Goal: Answer question/provide support: Share knowledge or assist other users

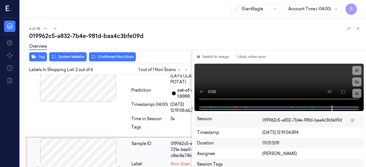
scroll to position [0, 1]
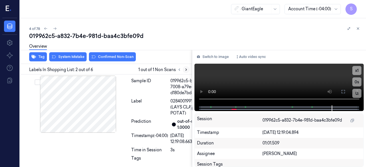
click at [184, 69] on icon at bounding box center [186, 70] width 4 height 4
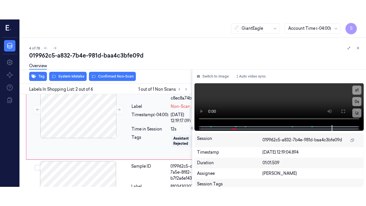
scroll to position [86, 1]
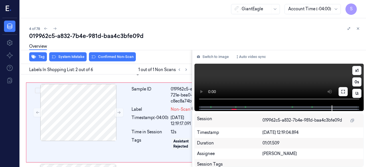
click at [344, 93] on icon at bounding box center [343, 91] width 5 height 5
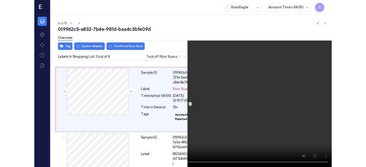
scroll to position [98, 1]
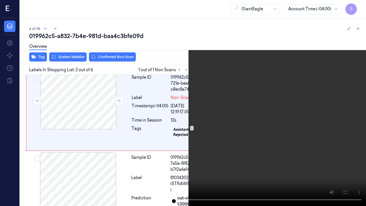
click at [283, 167] on video at bounding box center [183, 103] width 366 height 206
click at [0, 0] on icon at bounding box center [0, 0] width 0 height 0
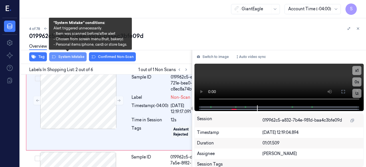
click at [78, 57] on button "System Mistake" at bounding box center [67, 56] width 37 height 9
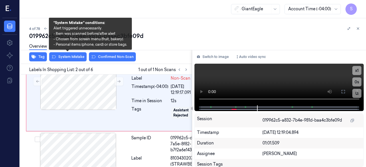
scroll to position [118, 1]
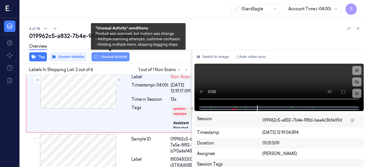
click at [115, 58] on button "Unusual Activity" at bounding box center [110, 56] width 38 height 9
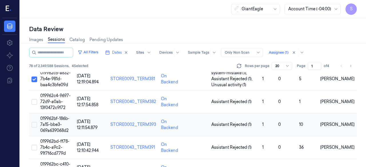
scroll to position [57, 0]
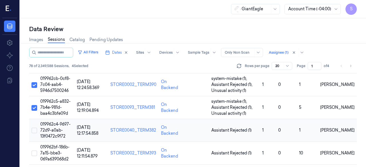
click at [35, 129] on button "Select row" at bounding box center [34, 131] width 6 height 6
click at [47, 131] on span "019962c4-9697-72d9-a0ab-13f0472c9f72" at bounding box center [55, 130] width 30 height 17
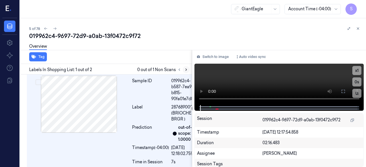
click at [184, 72] on button at bounding box center [186, 69] width 7 height 7
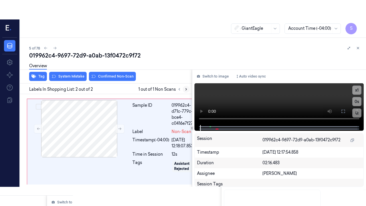
scroll to position [111, 0]
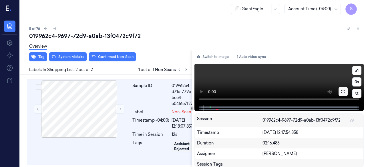
click at [346, 92] on button at bounding box center [342, 91] width 9 height 9
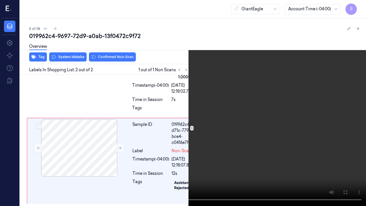
click at [0, 0] on icon at bounding box center [0, 0] width 0 height 0
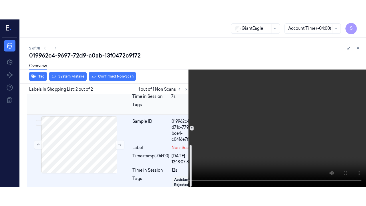
scroll to position [112, 0]
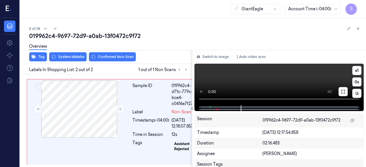
click at [344, 92] on icon at bounding box center [343, 91] width 5 height 5
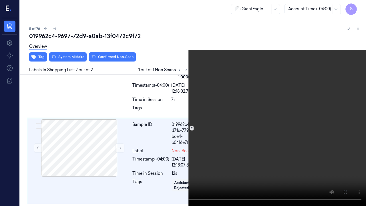
click at [337, 134] on video at bounding box center [183, 103] width 366 height 206
click at [0, 0] on icon at bounding box center [0, 0] width 0 height 0
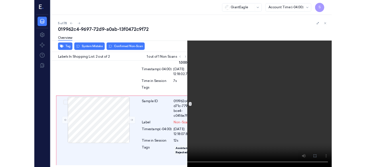
scroll to position [112, 0]
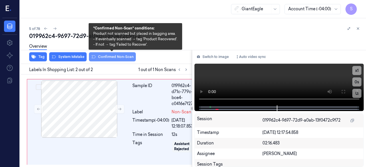
click at [113, 58] on button "Confirmed Non-Scan" at bounding box center [112, 56] width 47 height 9
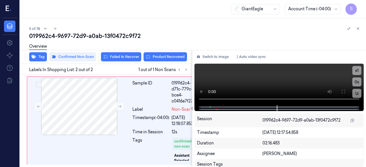
click at [174, 37] on div "019962c4-9697-72d9-a0ab-13f0472c9f72" at bounding box center [195, 36] width 332 height 8
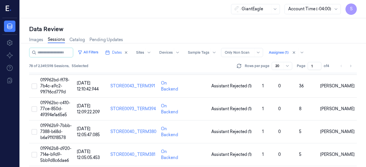
scroll to position [114, 0]
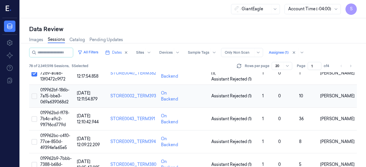
click at [34, 96] on button "Select row" at bounding box center [34, 96] width 6 height 6
click at [54, 95] on span "019962bf-186b-7a15-bbe3-069a639068d2" at bounding box center [54, 95] width 29 height 17
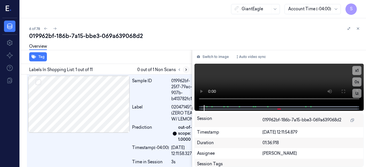
click at [184, 69] on icon at bounding box center [186, 70] width 4 height 4
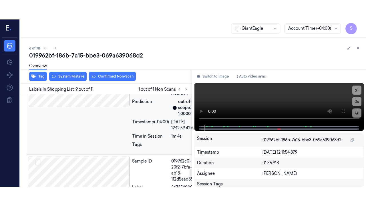
scroll to position [906, 0]
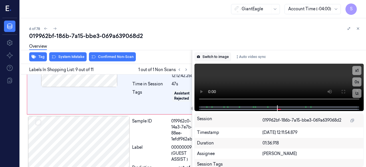
click at [212, 57] on button "Switch to image" at bounding box center [212, 56] width 37 height 9
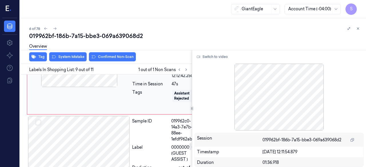
click at [120, 61] on icon at bounding box center [120, 59] width 4 height 4
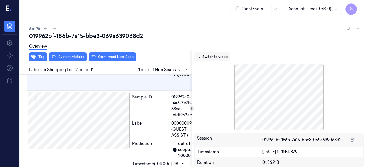
click at [216, 58] on button "Switch to video" at bounding box center [212, 56] width 36 height 9
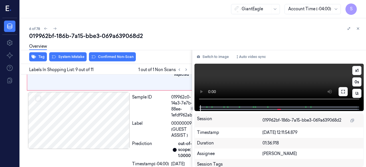
click at [343, 93] on icon at bounding box center [343, 91] width 5 height 5
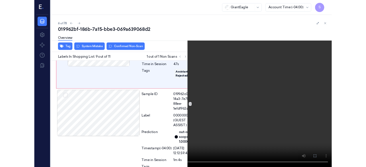
scroll to position [887, 0]
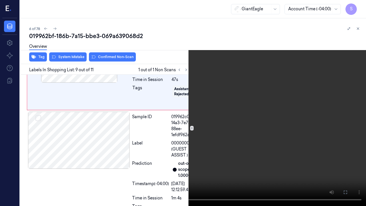
click at [0, 0] on icon at bounding box center [0, 0] width 0 height 0
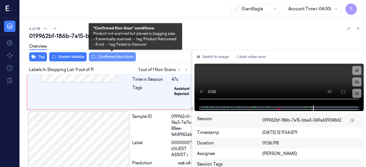
click at [111, 57] on button "Confirmed Non-Scan" at bounding box center [112, 56] width 47 height 9
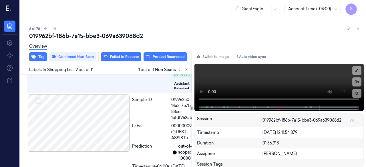
scroll to position [907, 0]
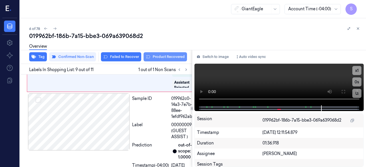
click at [161, 57] on button "Product Recovered" at bounding box center [164, 56] width 43 height 9
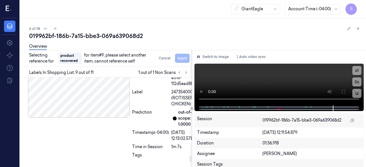
scroll to position [1079, 0]
click at [148, 87] on div "Sample ID" at bounding box center [150, 75] width 37 height 24
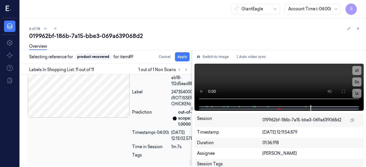
scroll to position [1122, 0]
click at [182, 55] on button "Apply" at bounding box center [182, 56] width 15 height 9
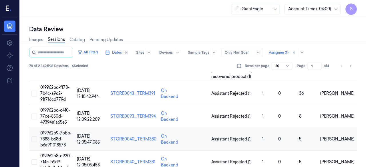
scroll to position [143, 0]
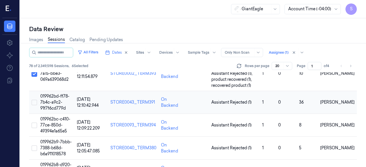
click at [34, 100] on button "Select row" at bounding box center [34, 103] width 6 height 6
click at [61, 94] on span "019962bd-ff78-7b4c-a9c2-91f7f6cd779d" at bounding box center [54, 102] width 29 height 17
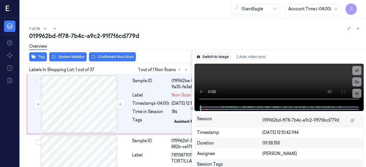
click at [210, 54] on button "Switch to image" at bounding box center [212, 56] width 37 height 9
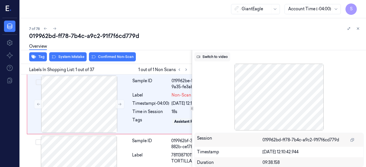
click at [220, 57] on button "Switch to video" at bounding box center [212, 56] width 36 height 9
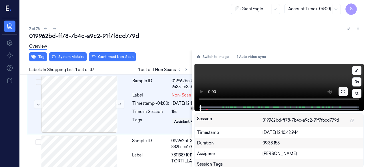
click at [342, 93] on icon at bounding box center [342, 91] width 3 height 3
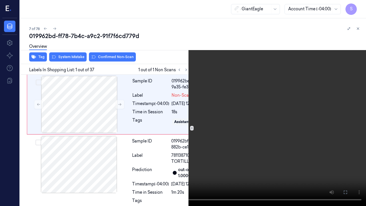
click at [0, 0] on icon at bounding box center [0, 0] width 0 height 0
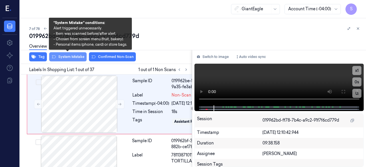
click at [72, 57] on button "System Mistake" at bounding box center [67, 56] width 37 height 9
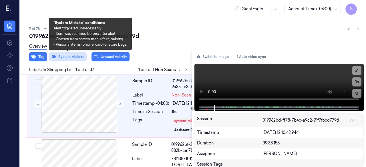
scroll to position [1, 0]
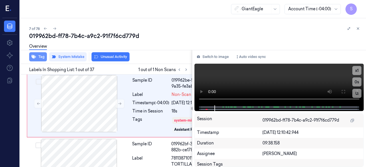
click at [38, 55] on button "Tag" at bounding box center [38, 56] width 18 height 9
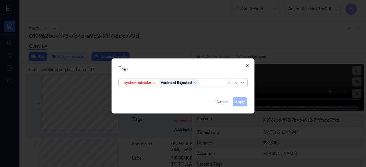
click at [244, 83] on icon at bounding box center [242, 82] width 5 height 5
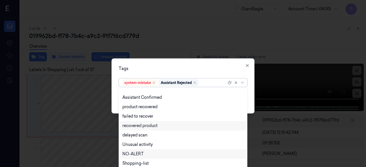
scroll to position [46, 0]
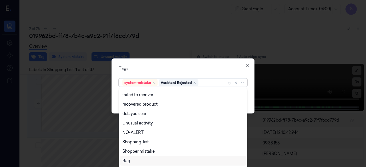
click at [147, 162] on div "Bag" at bounding box center [182, 161] width 121 height 6
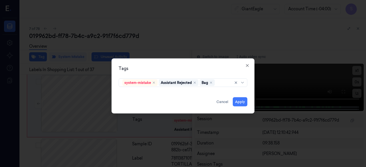
click at [251, 97] on div "Tags system-mistake Assistant Rejected Bag Apply Cancel Close" at bounding box center [182, 85] width 143 height 55
click at [243, 104] on button "Apply" at bounding box center [240, 101] width 15 height 9
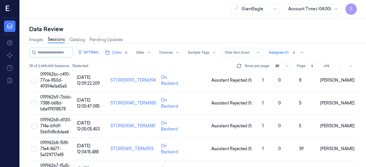
scroll to position [154, 0]
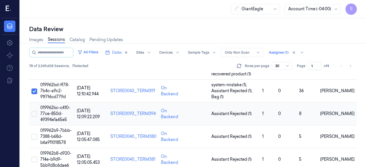
click at [55, 105] on span "019962bc-c410-77ce-850d-49394e1a65e5" at bounding box center [55, 113] width 30 height 17
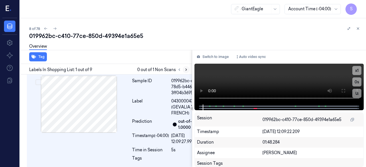
click at [185, 69] on icon at bounding box center [186, 70] width 4 height 4
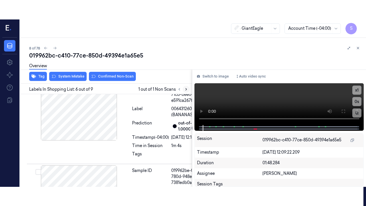
scroll to position [564, 0]
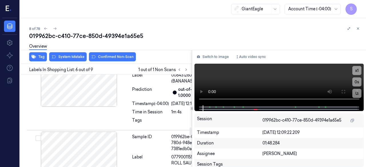
click at [343, 91] on icon at bounding box center [343, 91] width 5 height 5
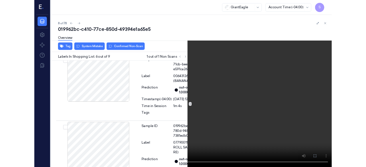
scroll to position [545, 0]
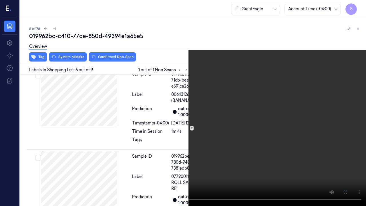
click at [0, 0] on icon at bounding box center [0, 0] width 0 height 0
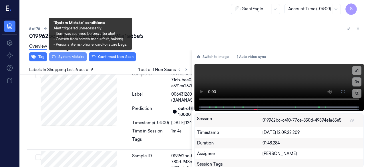
click at [70, 55] on button "System Mistake" at bounding box center [67, 56] width 37 height 9
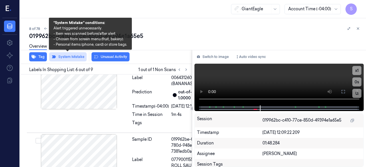
scroll to position [566, 0]
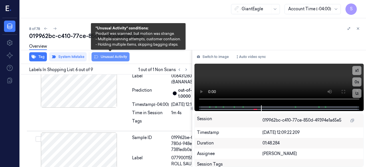
click at [104, 56] on button "Unusual Activity" at bounding box center [110, 56] width 38 height 9
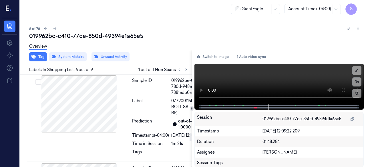
scroll to position [537, 0]
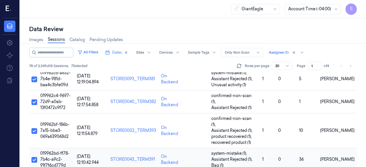
scroll to position [143, 0]
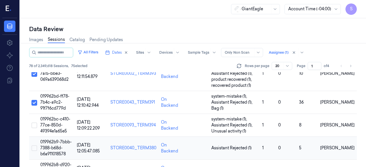
click at [34, 145] on button "Select row" at bounding box center [34, 148] width 6 height 6
click at [50, 143] on span "019962b9-7bbb-7388-b68d-b6a911018578" at bounding box center [55, 147] width 31 height 17
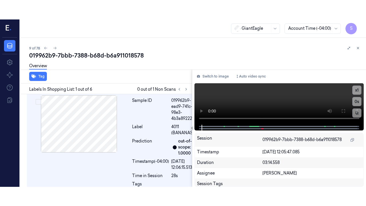
scroll to position [6, 0]
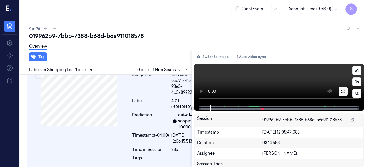
click at [344, 93] on icon at bounding box center [343, 91] width 5 height 5
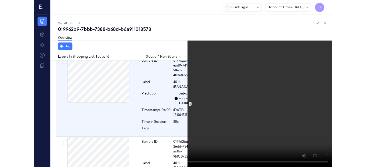
scroll to position [0, 0]
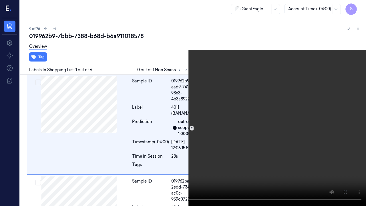
click at [0, 0] on icon at bounding box center [0, 0] width 0 height 0
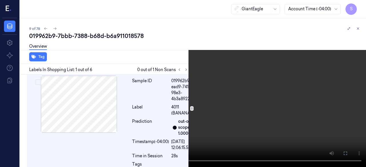
scroll to position [6, 0]
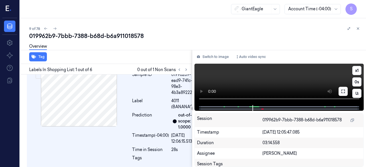
click at [340, 92] on button at bounding box center [342, 91] width 9 height 9
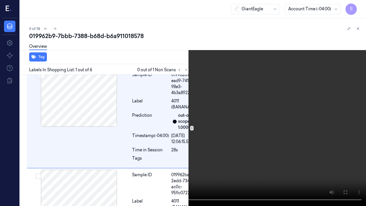
click at [0, 0] on icon at bounding box center [0, 0] width 0 height 0
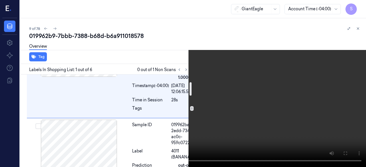
scroll to position [63, 0]
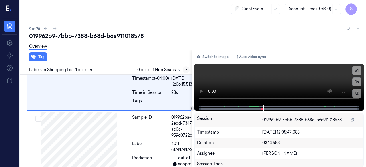
click at [186, 70] on icon at bounding box center [186, 70] width 1 height 2
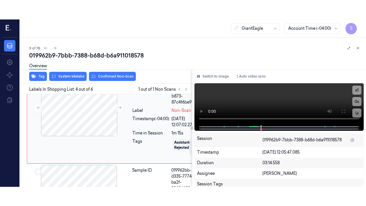
scroll to position [323, 0]
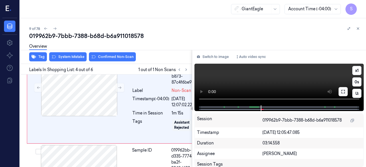
click at [342, 92] on icon at bounding box center [343, 91] width 5 height 5
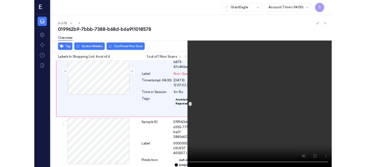
scroll to position [304, 0]
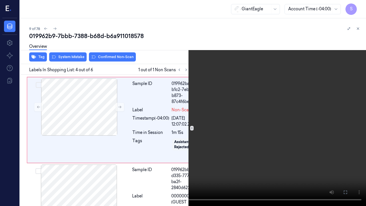
click at [0, 0] on icon at bounding box center [0, 0] width 0 height 0
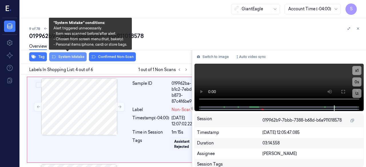
click at [79, 57] on button "System Mistake" at bounding box center [67, 56] width 37 height 9
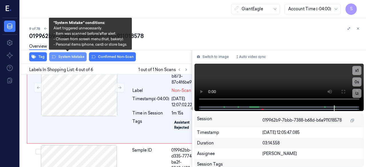
scroll to position [324, 0]
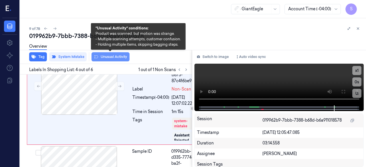
click at [111, 55] on button "Unusual Activity" at bounding box center [110, 56] width 38 height 9
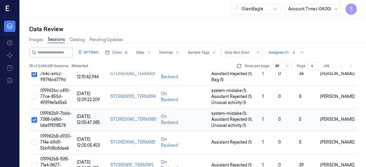
scroll to position [200, 0]
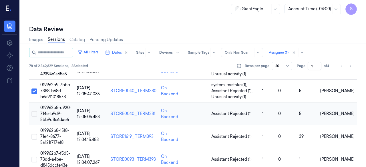
click at [34, 111] on button "Select row" at bounding box center [34, 114] width 6 height 6
click at [51, 107] on span "019962b8-d920-714e-b9d9-5bb9d8c6dae6" at bounding box center [55, 113] width 31 height 17
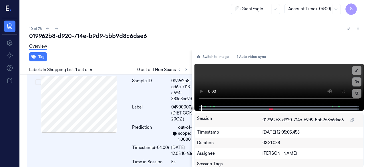
scroll to position [9, 0]
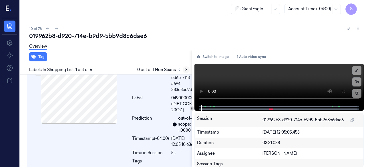
click at [185, 69] on icon at bounding box center [186, 70] width 4 height 4
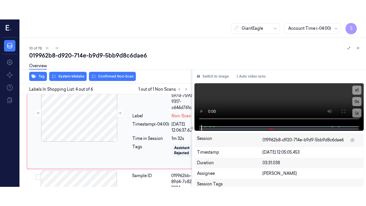
scroll to position [341, 0]
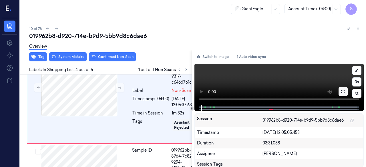
click at [343, 93] on icon at bounding box center [343, 91] width 5 height 5
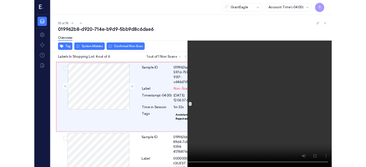
scroll to position [321, 0]
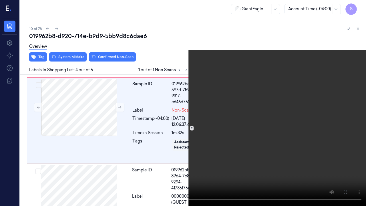
click at [0, 0] on icon at bounding box center [0, 0] width 0 height 0
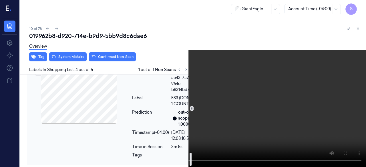
scroll to position [531, 0]
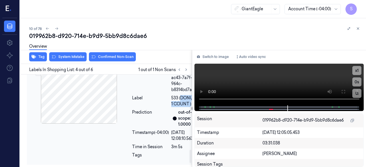
drag, startPoint x: 170, startPoint y: 122, endPoint x: 184, endPoint y: 128, distance: 15.9
click at [184, 107] on span "533 (DONUT - 1 COUNT )" at bounding box center [185, 101] width 28 height 12
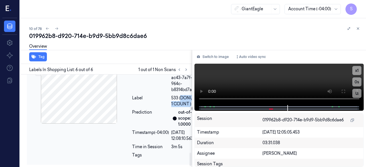
scroll to position [551, 0]
copy span "DONUT - 1 COUNT )"
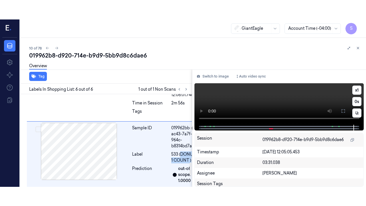
scroll to position [494, 0]
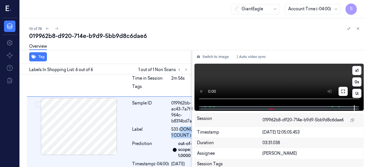
click at [342, 90] on icon at bounding box center [342, 91] width 3 height 3
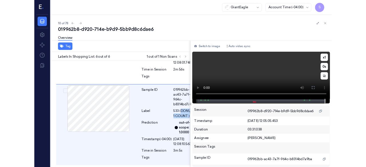
scroll to position [521, 0]
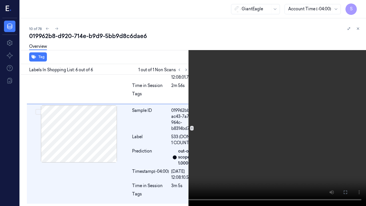
click at [0, 0] on icon at bounding box center [0, 0] width 0 height 0
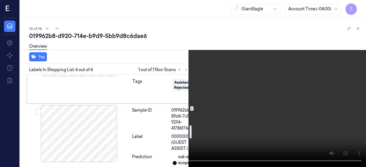
scroll to position [350, 0]
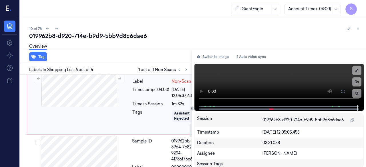
click at [133, 76] on div "Sample ID" at bounding box center [150, 64] width 37 height 24
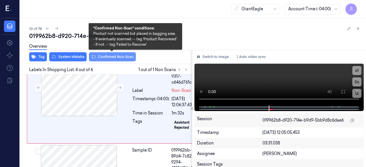
click at [110, 55] on button "Confirmed Non-Scan" at bounding box center [112, 56] width 47 height 9
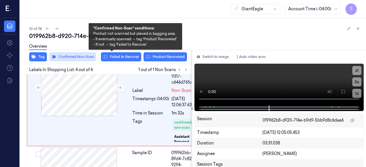
scroll to position [342, 0]
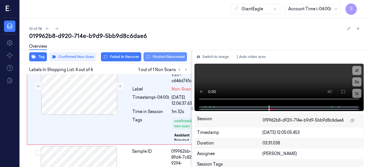
click at [173, 57] on button "Product Recovered" at bounding box center [164, 56] width 43 height 9
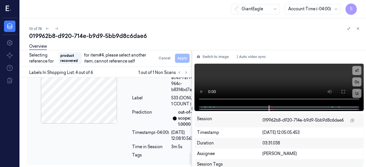
scroll to position [537, 0]
click at [137, 93] on div "Sample ID" at bounding box center [150, 81] width 37 height 24
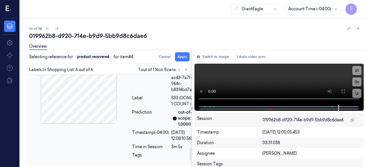
scroll to position [554, 0]
click at [179, 57] on button "Apply" at bounding box center [182, 56] width 15 height 9
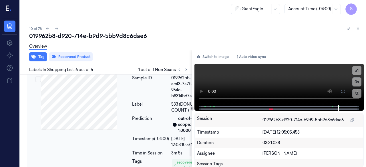
scroll to position [489, 0]
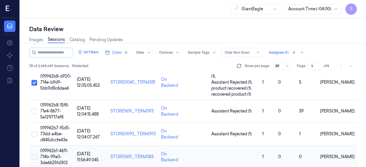
scroll to position [229, 0]
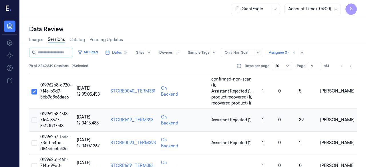
click at [33, 117] on button "Select row" at bounding box center [34, 120] width 6 height 6
click at [61, 111] on span "019962b8-15f8-71e4-8677-5a121f717ef8" at bounding box center [54, 119] width 29 height 17
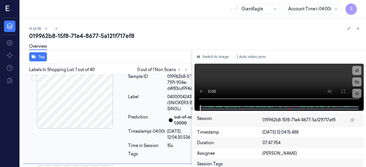
scroll to position [0, 4]
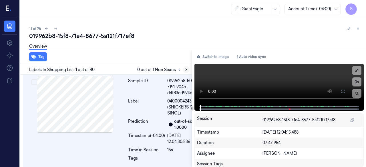
click at [187, 71] on icon at bounding box center [186, 70] width 4 height 4
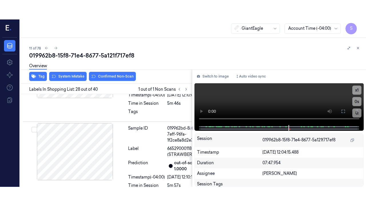
scroll to position [2956, 4]
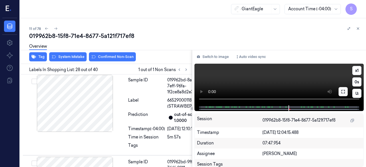
click at [342, 93] on icon at bounding box center [343, 91] width 5 height 5
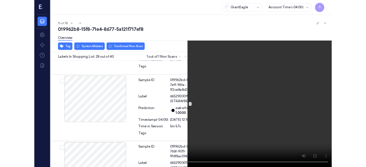
scroll to position [2937, 4]
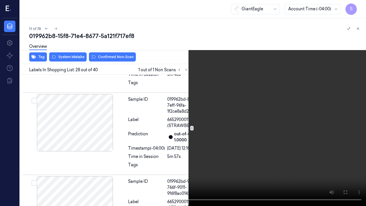
click at [0, 0] on icon at bounding box center [0, 0] width 0 height 0
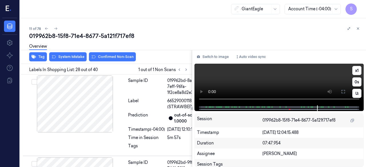
scroll to position [2956, 4]
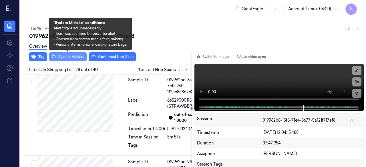
click at [76, 55] on button "System Mistake" at bounding box center [67, 56] width 37 height 9
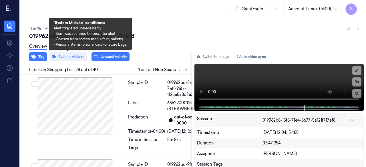
scroll to position [2958, 4]
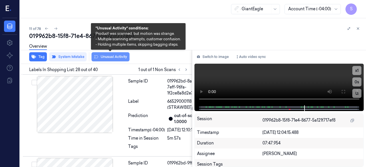
click at [113, 58] on button "Unusual Activity" at bounding box center [110, 56] width 38 height 9
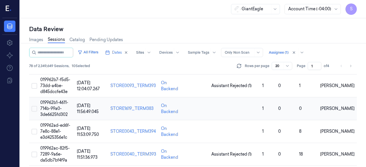
scroll to position [257, 0]
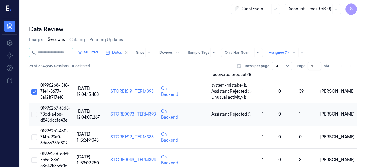
click at [35, 112] on button "Select row" at bounding box center [34, 115] width 6 height 6
click at [49, 106] on span "019962b7-f5d5-73dd-a4be-d845dccfe43e" at bounding box center [55, 114] width 30 height 17
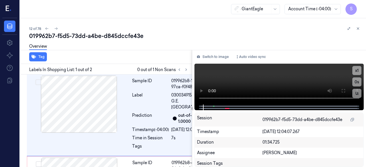
scroll to position [9, 0]
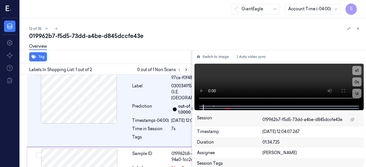
click at [186, 70] on icon at bounding box center [186, 70] width 4 height 4
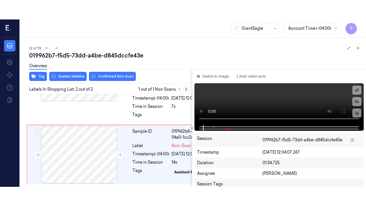
scroll to position [111, 0]
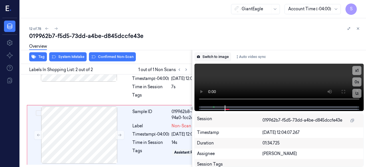
click at [216, 56] on button "Switch to image" at bounding box center [212, 56] width 37 height 9
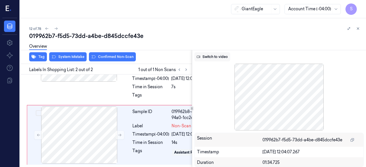
click at [220, 57] on button "Switch to video" at bounding box center [212, 56] width 36 height 9
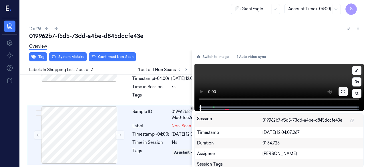
click at [342, 93] on icon at bounding box center [342, 91] width 3 height 3
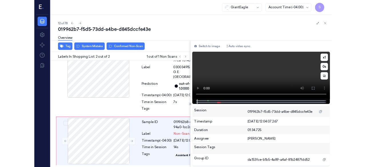
scroll to position [74, 0]
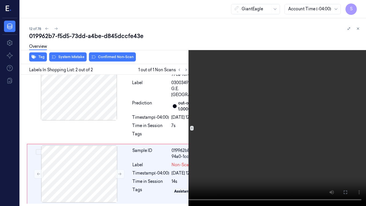
click at [0, 0] on icon at bounding box center [0, 0] width 0 height 0
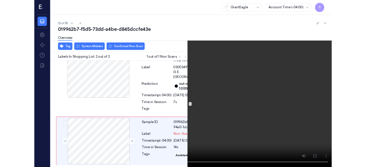
scroll to position [111, 0]
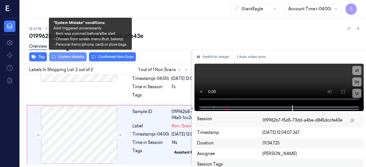
click at [74, 55] on button "System Mistake" at bounding box center [67, 56] width 37 height 9
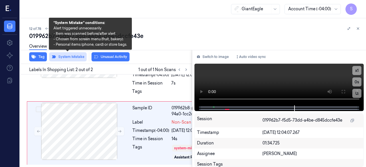
scroll to position [112, 0]
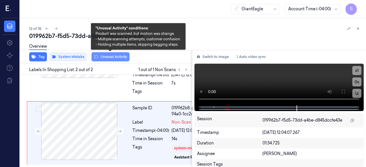
click at [111, 57] on button "Unusual Activity" at bounding box center [110, 56] width 38 height 9
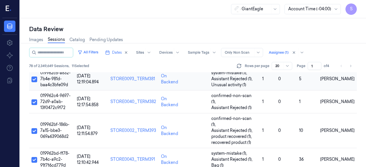
scroll to position [114, 0]
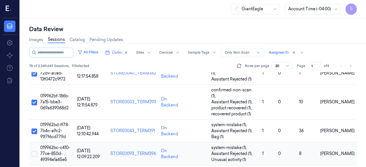
click at [34, 151] on button "Select row" at bounding box center [34, 154] width 6 height 6
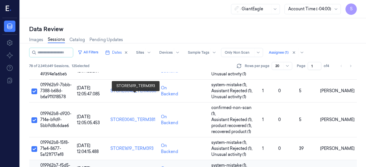
scroll to position [257, 0]
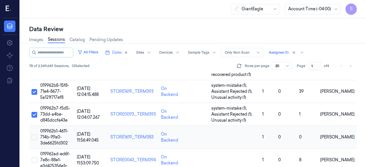
click at [34, 135] on button "Select row" at bounding box center [34, 138] width 6 height 6
click at [56, 129] on span "019962b1-4611-714b-99a0-3de6625fd302" at bounding box center [54, 137] width 28 height 17
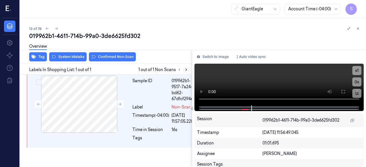
click at [185, 69] on icon at bounding box center [186, 70] width 4 height 4
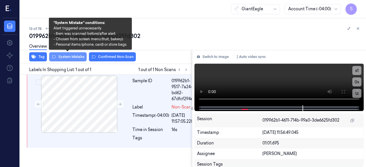
click at [70, 56] on button "System Mistake" at bounding box center [67, 56] width 37 height 9
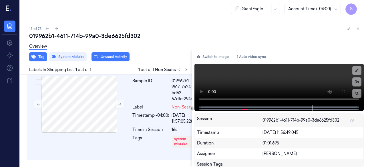
click at [43, 54] on div "Overview" at bounding box center [38, 47] width 18 height 15
click at [40, 57] on button "Tag" at bounding box center [38, 56] width 18 height 9
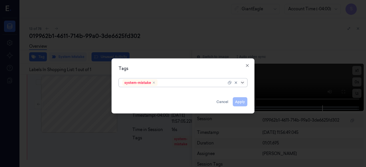
click at [241, 82] on icon at bounding box center [242, 82] width 5 height 5
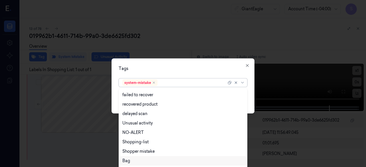
click at [133, 162] on div "Bag" at bounding box center [182, 161] width 121 height 6
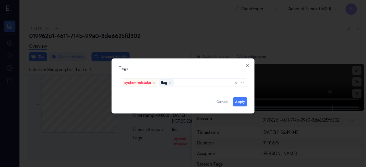
click at [253, 91] on div "Tags system-mistake Bag Apply Cancel Close" at bounding box center [182, 85] width 143 height 55
click at [241, 102] on button "Apply" at bounding box center [240, 101] width 15 height 9
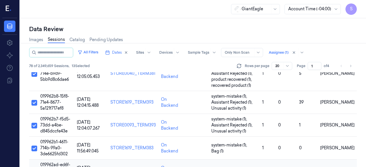
scroll to position [286, 0]
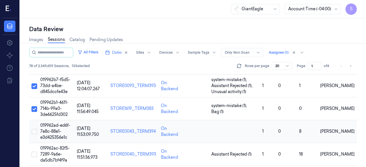
click at [36, 129] on button "Select row" at bounding box center [34, 132] width 6 height 6
click at [56, 123] on span "019962ad-ed6f-7e8c-88e1-e3d425356e1c" at bounding box center [55, 131] width 30 height 17
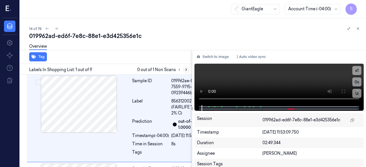
click at [186, 70] on icon at bounding box center [186, 70] width 1 height 2
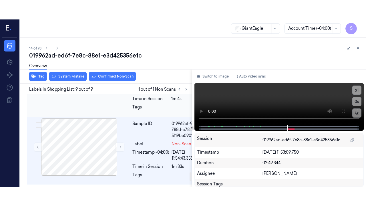
scroll to position [873, 0]
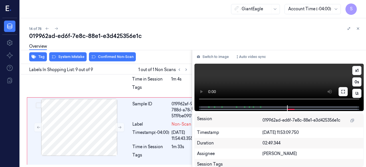
click at [342, 91] on icon at bounding box center [342, 91] width 3 height 3
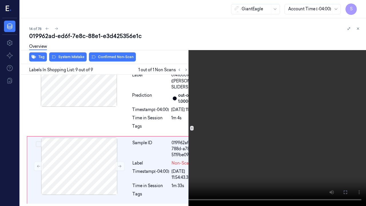
click at [0, 0] on icon at bounding box center [0, 0] width 0 height 0
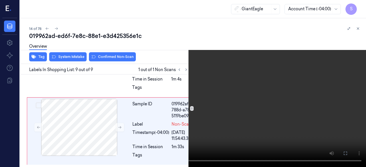
scroll to position [873, 0]
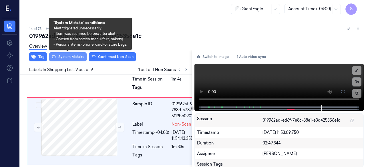
click at [70, 58] on button "System Mistake" at bounding box center [67, 56] width 37 height 9
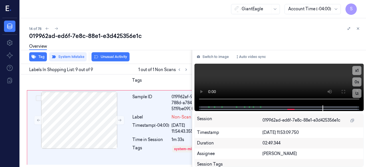
scroll to position [912, 0]
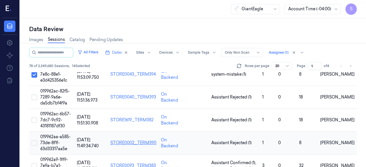
scroll to position [314, 0]
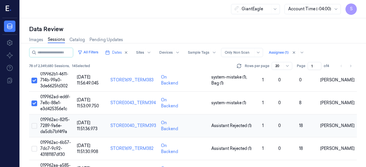
click at [33, 123] on button "Select row" at bounding box center [34, 126] width 6 height 6
click at [35, 146] on button "Select row" at bounding box center [34, 149] width 6 height 6
click at [54, 140] on span "019962ac-6b57-7dc7-9c92-43181187df30" at bounding box center [55, 148] width 31 height 17
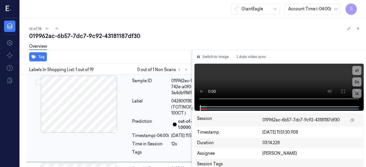
scroll to position [9, 0]
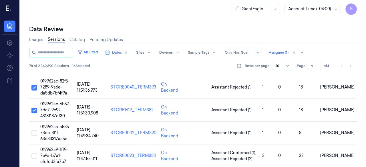
scroll to position [304, 0]
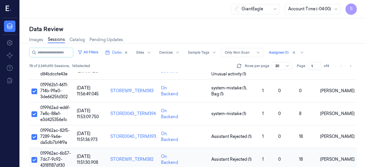
click at [32, 157] on button "Select row" at bounding box center [34, 160] width 6 height 6
click at [53, 128] on span "019962ac-82f5-7289-9a6e-da5db7bf4f9a" at bounding box center [54, 136] width 29 height 17
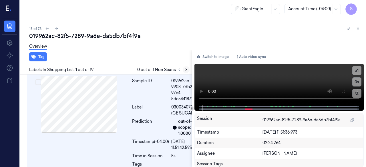
click at [186, 70] on icon at bounding box center [186, 70] width 4 height 4
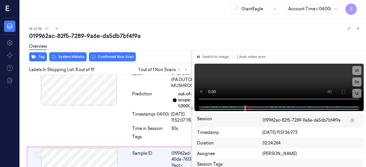
scroll to position [639, 0]
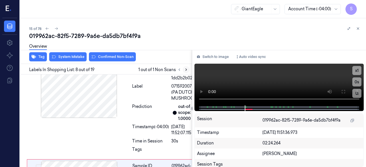
click at [184, 70] on icon at bounding box center [186, 70] width 4 height 4
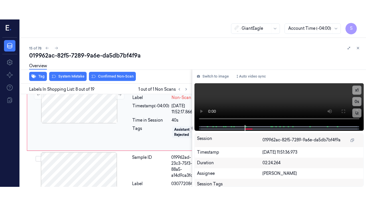
scroll to position [782, 0]
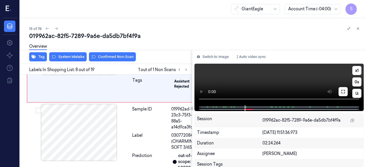
click at [344, 92] on icon at bounding box center [343, 91] width 5 height 5
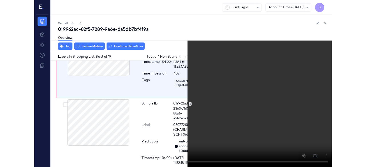
scroll to position [763, 0]
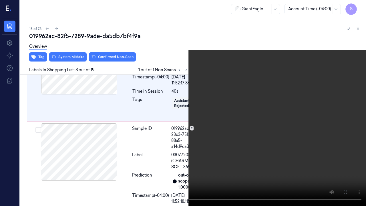
click at [0, 0] on icon at bounding box center [0, 0] width 0 height 0
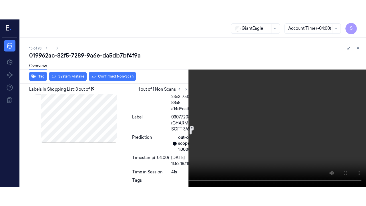
scroll to position [792, 0]
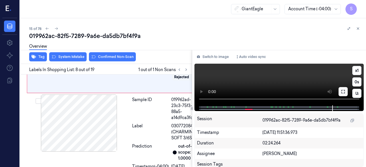
click at [343, 93] on icon at bounding box center [343, 91] width 5 height 5
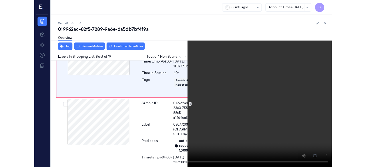
scroll to position [763, 0]
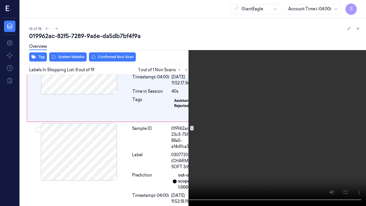
click at [0, 0] on icon at bounding box center [0, 0] width 0 height 0
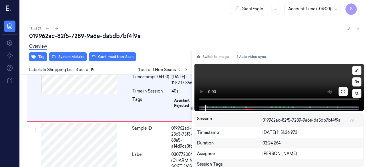
click at [342, 93] on icon at bounding box center [343, 91] width 5 height 5
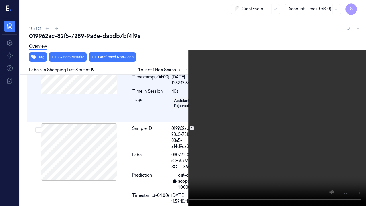
click at [0, 0] on icon at bounding box center [0, 0] width 0 height 0
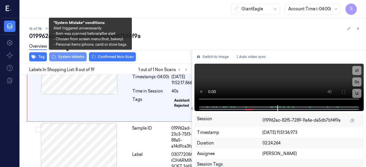
click at [70, 56] on button "System Mistake" at bounding box center [67, 56] width 37 height 9
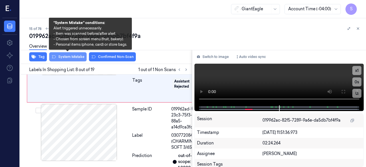
scroll to position [784, 0]
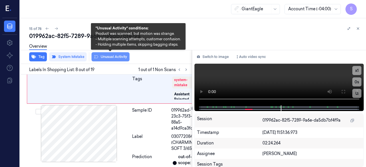
click at [110, 56] on button "Unusual Activity" at bounding box center [110, 56] width 38 height 9
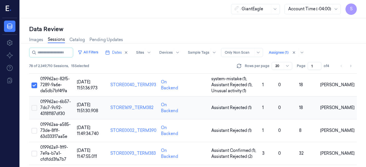
scroll to position [343, 0]
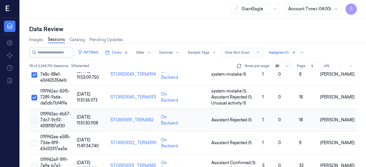
click at [35, 117] on button "Select row" at bounding box center [34, 120] width 6 height 6
click at [54, 111] on span "019962ac-6b57-7dc7-9c92-43181187df30" at bounding box center [55, 119] width 31 height 17
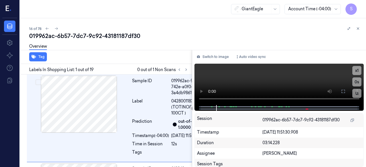
click at [180, 31] on div "16 of 78" at bounding box center [195, 28] width 332 height 7
click at [187, 70] on icon at bounding box center [186, 70] width 4 height 4
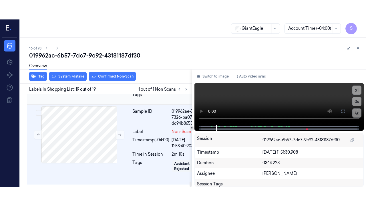
scroll to position [2036, 0]
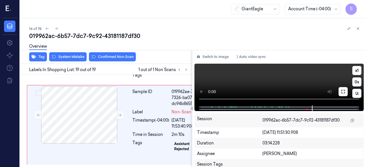
click at [340, 91] on button at bounding box center [342, 91] width 9 height 9
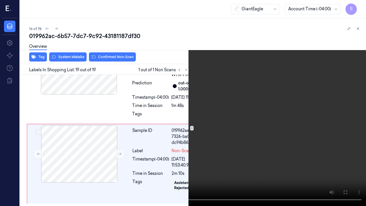
click at [0, 0] on icon at bounding box center [0, 0] width 0 height 0
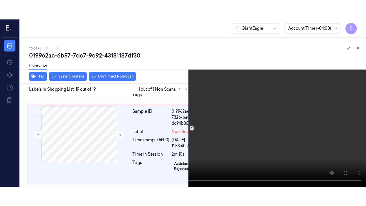
scroll to position [2036, 0]
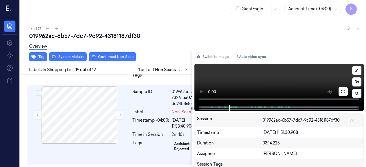
click at [344, 92] on icon at bounding box center [342, 91] width 3 height 3
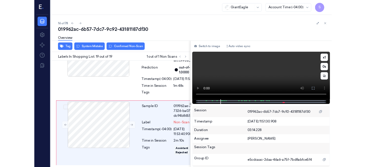
scroll to position [2000, 0]
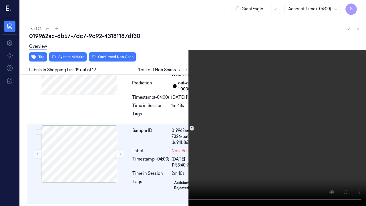
click at [0, 0] on icon at bounding box center [0, 0] width 0 height 0
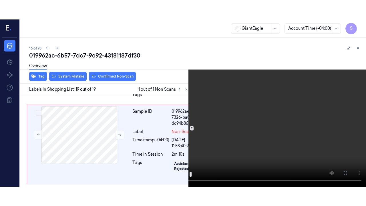
scroll to position [1808, 0]
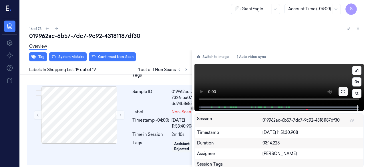
click at [343, 91] on icon at bounding box center [343, 91] width 5 height 5
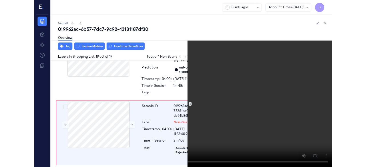
scroll to position [2000, 0]
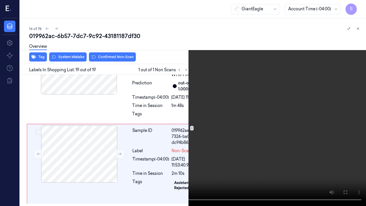
click at [0, 0] on button at bounding box center [0, 0] width 0 height 0
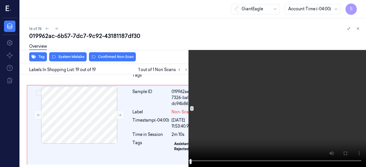
scroll to position [1942, 0]
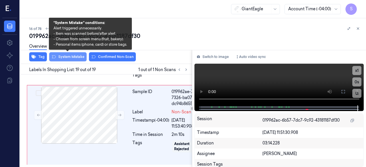
click at [73, 57] on button "System Mistake" at bounding box center [67, 56] width 37 height 9
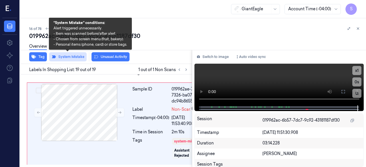
click at [73, 57] on button "System Mistake" at bounding box center [67, 56] width 37 height 9
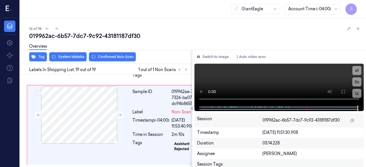
scroll to position [2008, 0]
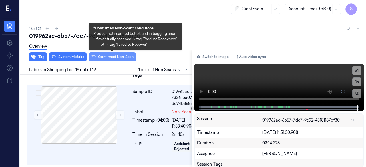
click at [120, 55] on button "Confirmed Non-Scan" at bounding box center [112, 56] width 47 height 9
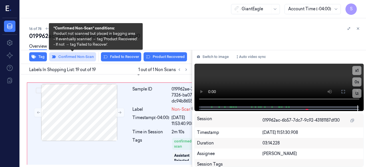
scroll to position [2038, 0]
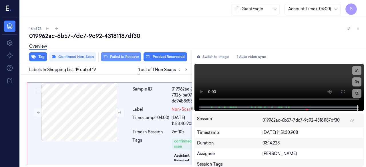
click at [125, 56] on button "Failed to Recover" at bounding box center [121, 56] width 40 height 9
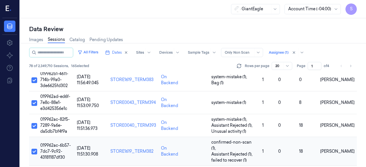
scroll to position [314, 0]
click at [55, 143] on span "019962ac-6b57-7dc7-9c92-43181187df30" at bounding box center [55, 151] width 31 height 17
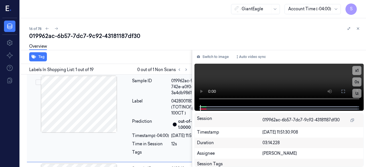
scroll to position [9, 0]
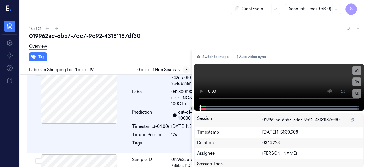
click at [186, 70] on icon at bounding box center [186, 70] width 4 height 4
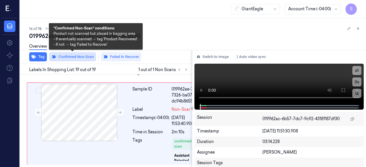
click at [78, 57] on button "Confirmed Non-Scan" at bounding box center [72, 56] width 47 height 9
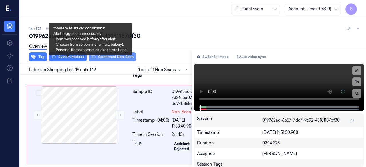
scroll to position [2036, 0]
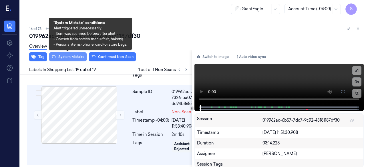
click at [76, 56] on button "System Mistake" at bounding box center [67, 56] width 37 height 9
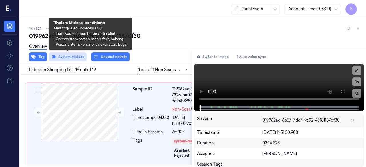
scroll to position [2038, 0]
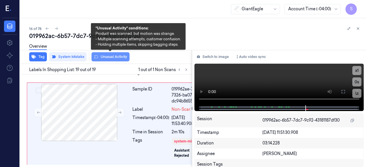
click at [110, 58] on button "Unusual Activity" at bounding box center [110, 56] width 38 height 9
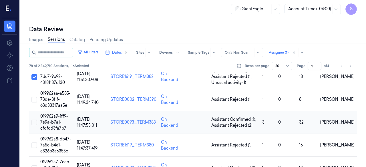
scroll to position [389, 0]
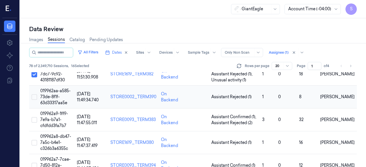
click at [36, 94] on button "Select row" at bounding box center [34, 97] width 6 height 6
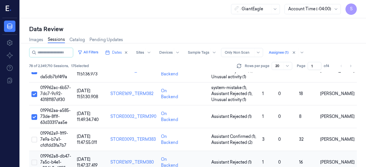
scroll to position [360, 0]
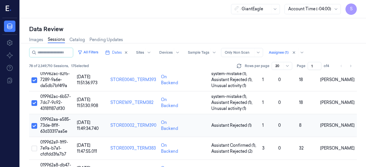
click at [62, 117] on span "019962aa-a585-73de-8f1f-63d33317aa5e" at bounding box center [55, 125] width 30 height 17
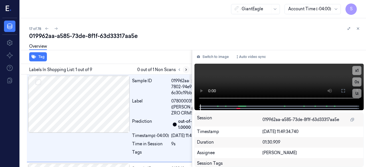
click at [185, 68] on icon at bounding box center [186, 70] width 4 height 4
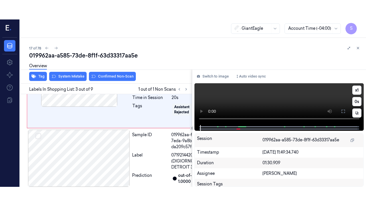
scroll to position [229, 0]
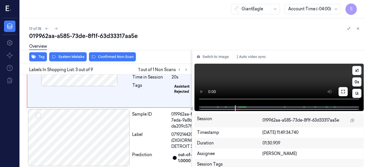
click at [341, 94] on button at bounding box center [342, 91] width 9 height 9
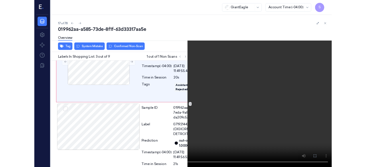
scroll to position [210, 0]
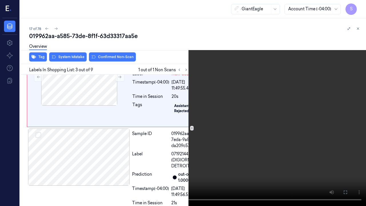
click at [0, 0] on icon at bounding box center [0, 0] width 0 height 0
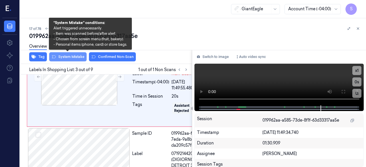
click at [69, 57] on button "System Mistake" at bounding box center [67, 56] width 37 height 9
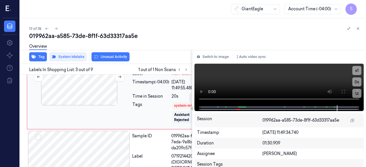
scroll to position [202, 0]
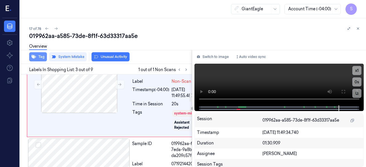
click at [43, 56] on button "Tag" at bounding box center [38, 56] width 18 height 9
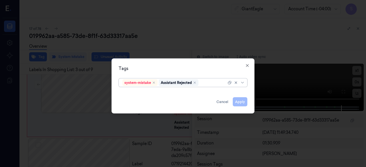
click at [93, 84] on div at bounding box center [183, 83] width 366 height 167
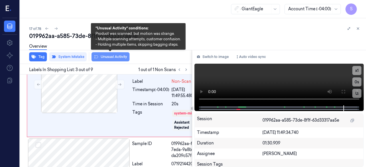
click at [117, 56] on button "Unusual Activity" at bounding box center [110, 56] width 38 height 9
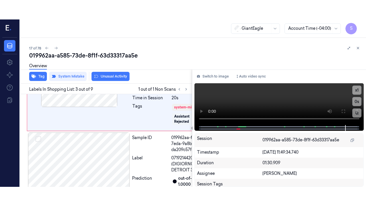
scroll to position [230, 0]
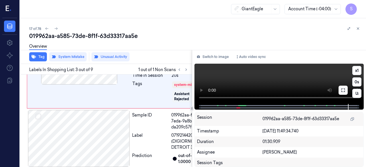
click at [345, 91] on icon at bounding box center [343, 90] width 5 height 5
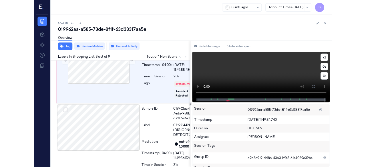
scroll to position [211, 0]
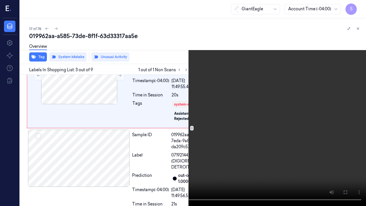
click at [0, 0] on icon at bounding box center [0, 0] width 0 height 0
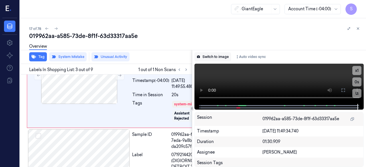
click at [216, 54] on button "Switch to image" at bounding box center [212, 56] width 37 height 9
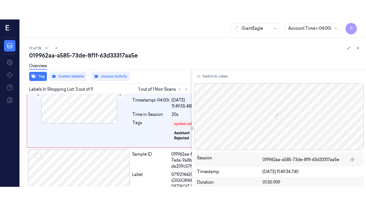
scroll to position [230, 0]
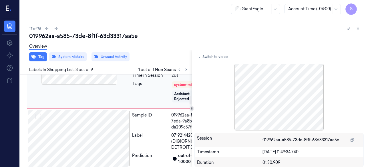
click at [120, 58] on icon at bounding box center [120, 56] width 4 height 4
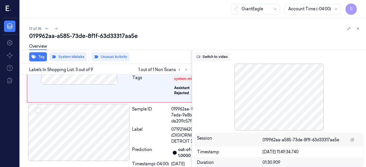
click at [214, 57] on button "Switch to video" at bounding box center [212, 56] width 36 height 9
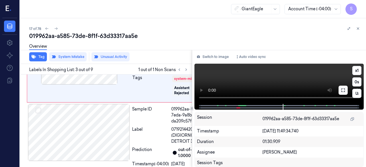
click at [342, 92] on icon at bounding box center [343, 90] width 5 height 5
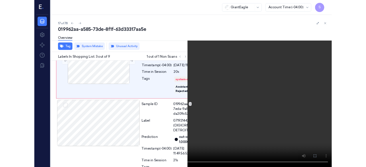
scroll to position [211, 0]
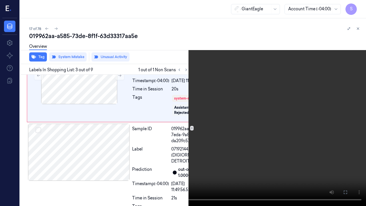
click at [0, 0] on icon at bounding box center [0, 0] width 0 height 0
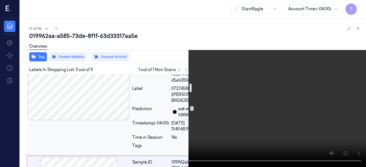
scroll to position [97, 0]
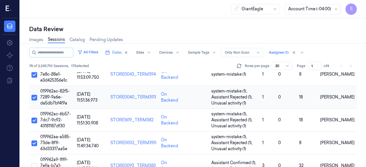
scroll to position [389, 0]
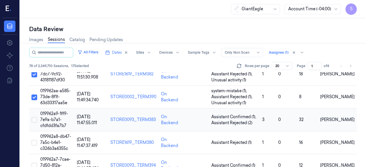
click at [35, 117] on button "Select row" at bounding box center [34, 120] width 6 height 6
click at [62, 111] on span "019962a9-1ff9-7e9a-b7a1-cfdfdd3fa7b7" at bounding box center [54, 119] width 28 height 17
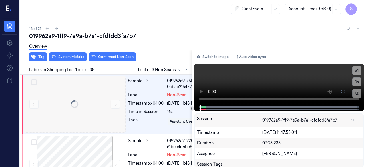
scroll to position [0, 3]
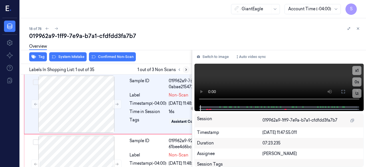
click at [186, 67] on button at bounding box center [186, 69] width 7 height 7
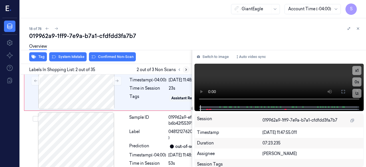
scroll to position [91, 3]
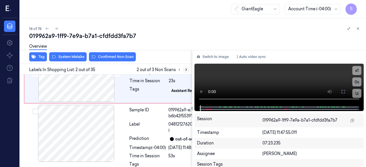
click at [186, 67] on button at bounding box center [186, 69] width 7 height 7
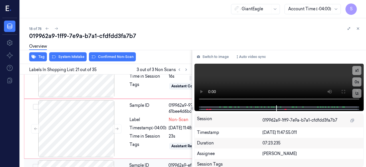
scroll to position [0, 3]
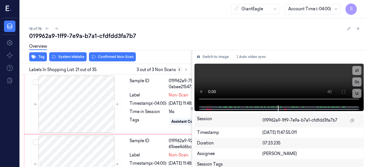
click at [179, 70] on icon at bounding box center [179, 70] width 1 height 2
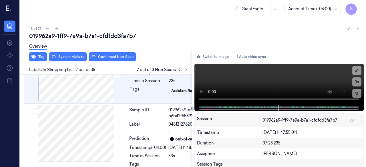
click at [179, 70] on icon at bounding box center [179, 70] width 1 height 2
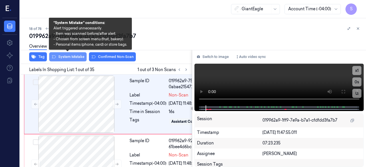
click at [66, 57] on button "System Mistake" at bounding box center [67, 56] width 37 height 9
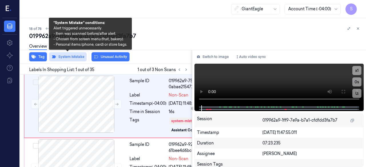
scroll to position [1, 3]
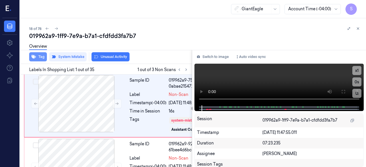
click at [38, 58] on button "Tag" at bounding box center [38, 56] width 18 height 9
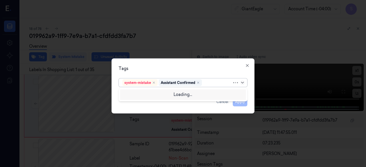
click at [241, 82] on icon at bounding box center [242, 82] width 5 height 5
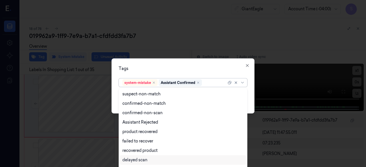
scroll to position [46, 0]
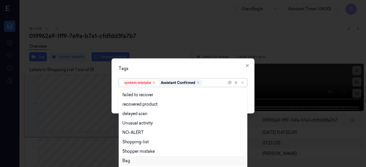
click at [132, 162] on div "Bag" at bounding box center [182, 161] width 121 height 6
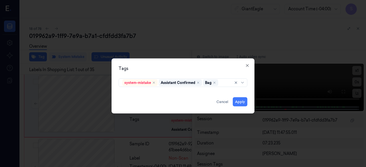
click at [252, 90] on div "Tags system-mistake Assistant Confirmed Bag Apply Cancel Close" at bounding box center [182, 85] width 143 height 55
click at [241, 102] on button "Apply" at bounding box center [240, 101] width 15 height 9
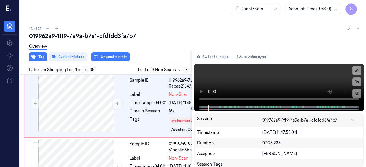
click at [186, 70] on icon at bounding box center [186, 70] width 4 height 4
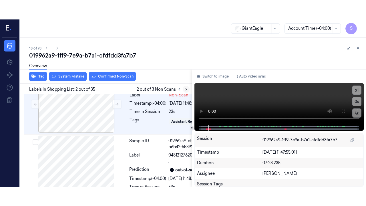
scroll to position [93, 3]
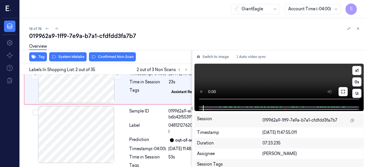
click at [341, 92] on icon at bounding box center [343, 91] width 5 height 5
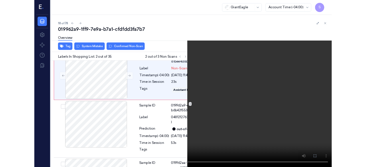
scroll to position [74, 3]
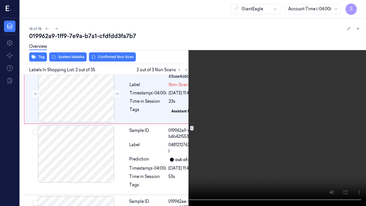
click at [0, 0] on icon at bounding box center [0, 0] width 0 height 0
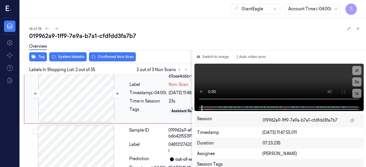
click at [104, 122] on div at bounding box center [76, 93] width 102 height 57
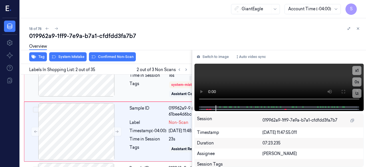
scroll to position [65, 3]
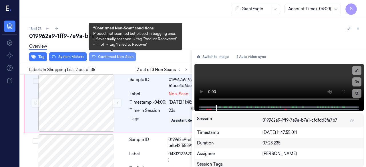
click at [111, 56] on button "Confirmed Non-Scan" at bounding box center [112, 56] width 47 height 9
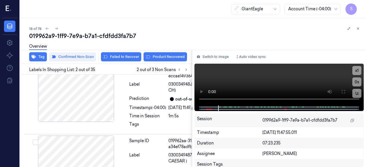
scroll to position [181, 3]
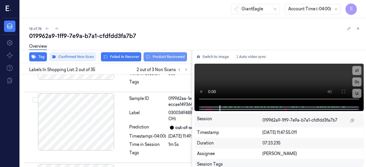
click at [164, 57] on button "Product Recovered" at bounding box center [164, 56] width 43 height 9
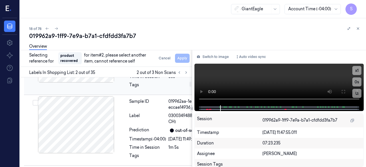
click at [125, 83] on div at bounding box center [76, 53] width 102 height 57
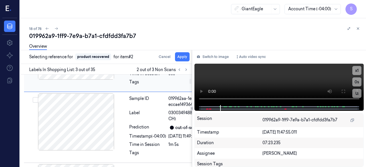
scroll to position [198, 3]
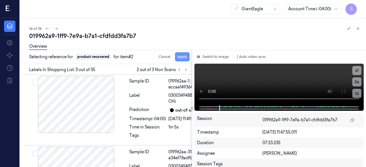
click at [181, 57] on button "Apply" at bounding box center [182, 56] width 15 height 9
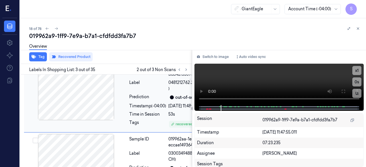
scroll to position [176, 3]
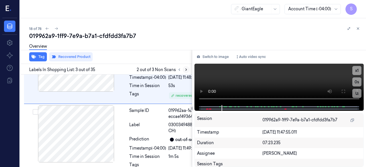
click at [186, 70] on icon at bounding box center [186, 70] width 4 height 4
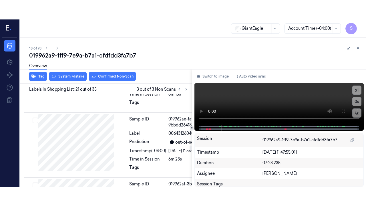
scroll to position [2220, 3]
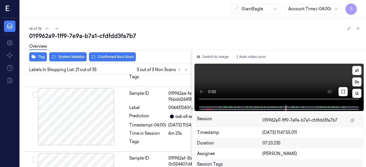
click at [344, 93] on icon at bounding box center [343, 91] width 5 height 5
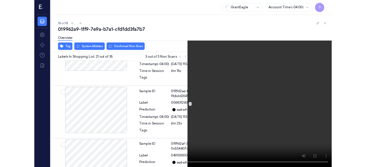
scroll to position [2200, 3]
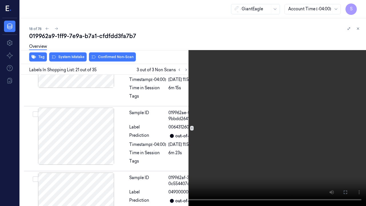
click at [0, 0] on button at bounding box center [0, 0] width 0 height 0
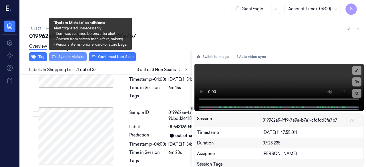
click at [66, 57] on button "System Mistake" at bounding box center [67, 56] width 37 height 9
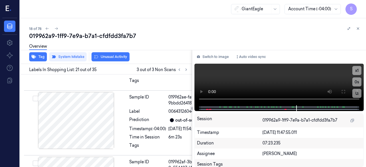
scroll to position [2221, 3]
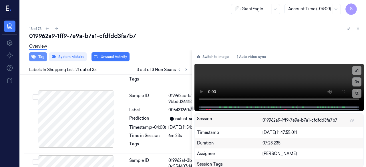
click at [37, 57] on button "Tag" at bounding box center [38, 56] width 18 height 9
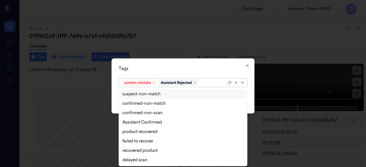
click at [242, 82] on icon at bounding box center [242, 82] width 5 height 5
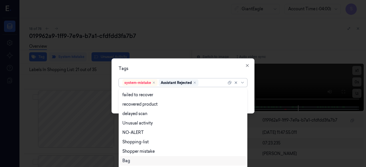
click at [133, 162] on div "Bag" at bounding box center [182, 161] width 121 height 6
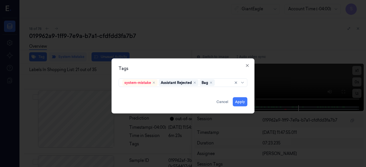
click at [252, 95] on div "Tags system-mistake Assistant Rejected Bag Apply Cancel Close" at bounding box center [182, 85] width 143 height 55
click at [238, 101] on button "Apply" at bounding box center [240, 101] width 15 height 9
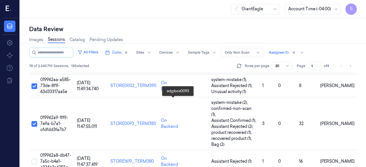
scroll to position [413, 0]
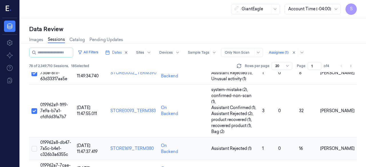
click at [34, 146] on button "Select row" at bounding box center [34, 149] width 6 height 6
click at [52, 140] on span "019962a8-db47-7a5c-b4e1-c326b3a6355c" at bounding box center [55, 148] width 31 height 17
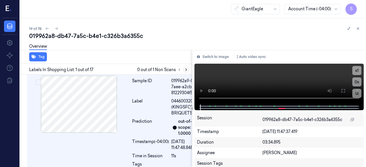
click at [187, 69] on icon at bounding box center [186, 70] width 4 height 4
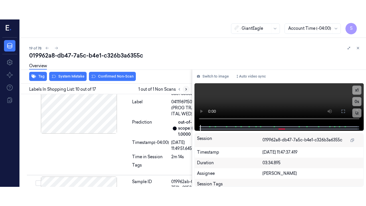
scroll to position [1024, 0]
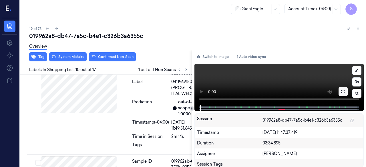
click at [345, 94] on icon at bounding box center [343, 91] width 5 height 5
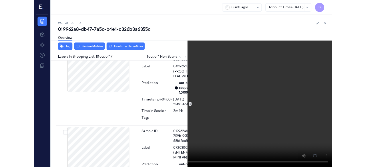
scroll to position [1004, 0]
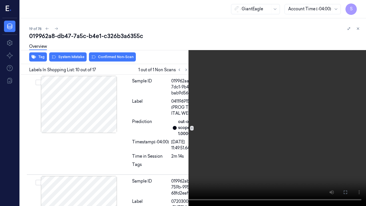
click at [0, 0] on icon at bounding box center [0, 0] width 0 height 0
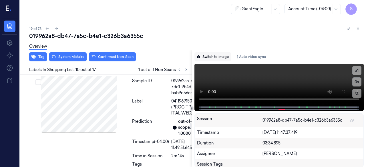
click at [212, 57] on button "Switch to image" at bounding box center [212, 56] width 37 height 9
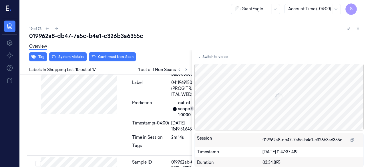
scroll to position [1024, 0]
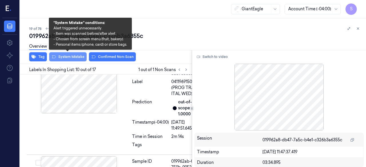
click at [66, 57] on button "System Mistake" at bounding box center [67, 56] width 37 height 9
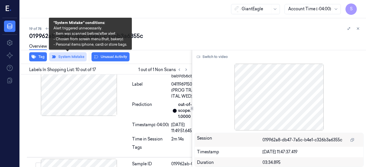
scroll to position [1025, 0]
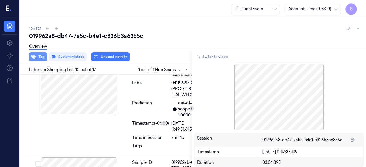
click at [40, 55] on button "Tag" at bounding box center [38, 56] width 18 height 9
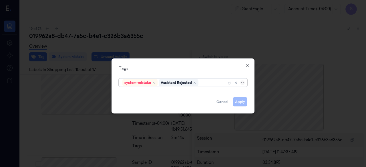
click at [243, 82] on icon at bounding box center [242, 82] width 5 height 5
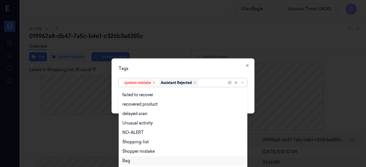
click at [147, 163] on div "Bag" at bounding box center [182, 161] width 121 height 6
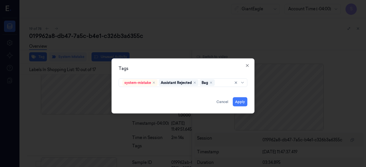
click at [250, 88] on div "Tags system-mistake Assistant Rejected Bag Apply Cancel Close" at bounding box center [182, 85] width 143 height 55
click at [240, 100] on button "Apply" at bounding box center [240, 101] width 15 height 9
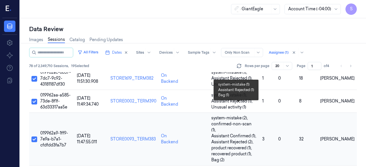
scroll to position [413, 0]
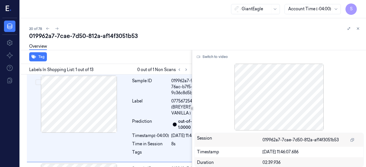
scroll to position [9, 0]
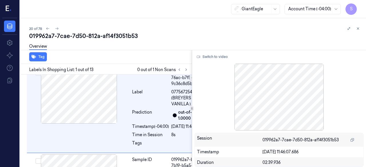
click at [208, 98] on div at bounding box center [279, 97] width 170 height 67
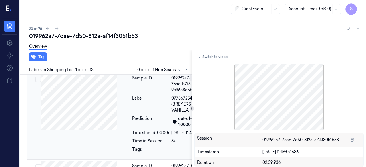
scroll to position [0, 0]
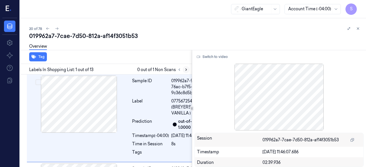
click at [187, 69] on icon at bounding box center [186, 70] width 4 height 4
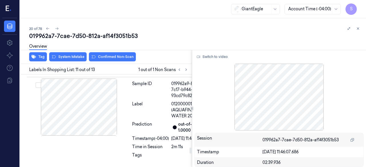
scroll to position [1130, 0]
click at [216, 58] on button "Switch to video" at bounding box center [212, 56] width 36 height 9
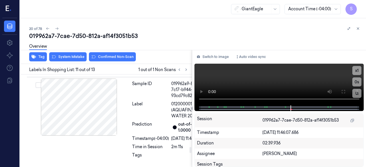
click at [345, 92] on icon at bounding box center [343, 91] width 5 height 5
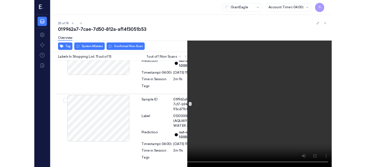
scroll to position [1111, 0]
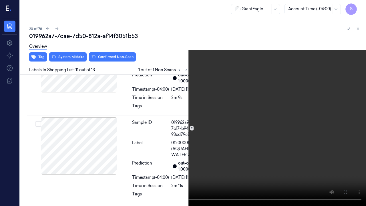
click at [0, 0] on icon at bounding box center [0, 0] width 0 height 0
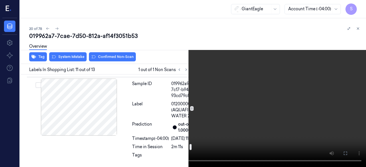
scroll to position [1082, 0]
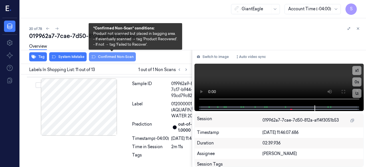
click at [115, 57] on button "Confirmed Non-Scan" at bounding box center [112, 56] width 47 height 9
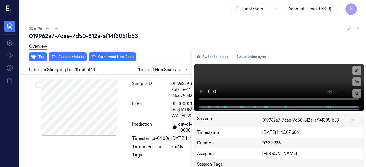
scroll to position [1131, 0]
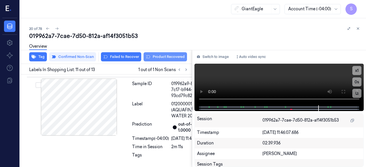
click at [162, 56] on button "Product Recovered" at bounding box center [164, 56] width 43 height 9
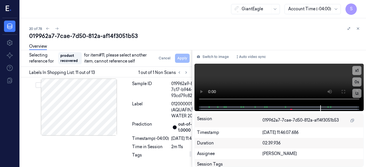
scroll to position [1245, 0]
click at [124, 77] on div "Sample ID 019962a9-7582-7d4b-b59f-9449359bff0f Label 4060 (BROCCOLI ) Predictio…" at bounding box center [118, 36] width 183 height 82
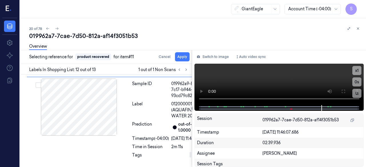
scroll to position [1231, 0]
click at [183, 57] on button "Apply" at bounding box center [182, 56] width 15 height 9
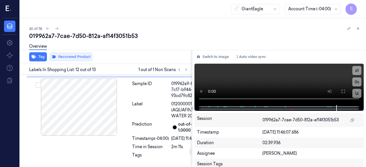
scroll to position [1146, 0]
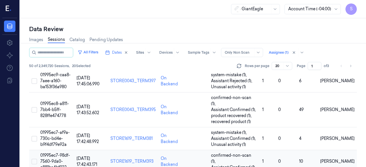
scroll to position [413, 0]
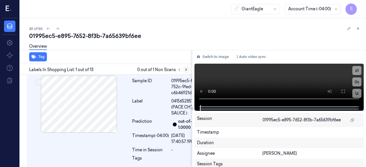
click at [186, 69] on icon at bounding box center [186, 70] width 1 height 2
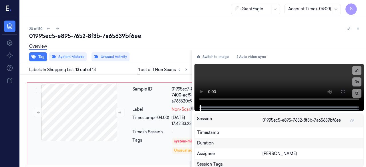
scroll to position [1352, 0]
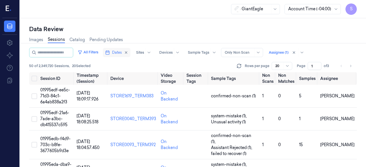
click at [122, 52] on span "Dates" at bounding box center [117, 52] width 10 height 5
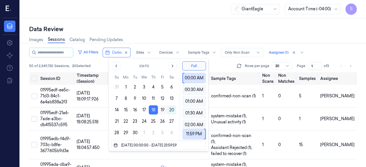
click at [163, 109] on button "19" at bounding box center [162, 109] width 9 height 9
type input "[DATE] 00:00:00 - [DATE] 23:59:59"
click at [160, 37] on div "Images Sessions Catalog Pending Updates" at bounding box center [193, 40] width 328 height 15
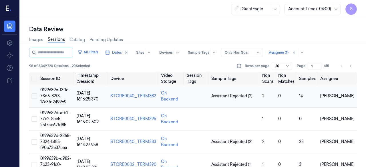
click at [35, 97] on button "Select row" at bounding box center [34, 96] width 6 height 6
click at [53, 90] on span "0199639e-f30d-73d6-82f3-17e3fd2499c9" at bounding box center [55, 95] width 30 height 17
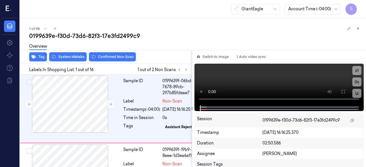
scroll to position [0, 8]
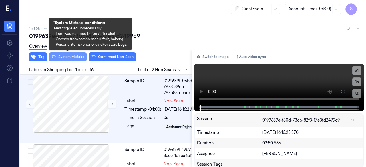
click at [70, 56] on button "System Mistake" at bounding box center [67, 56] width 37 height 9
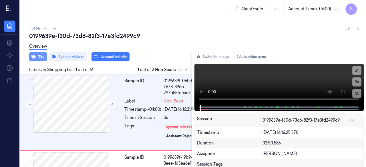
click at [41, 57] on button "Tag" at bounding box center [38, 56] width 18 height 9
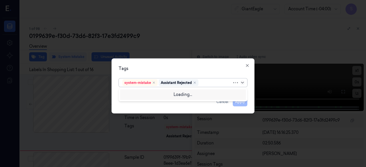
click at [244, 83] on icon at bounding box center [242, 82] width 5 height 5
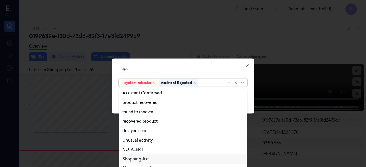
scroll to position [46, 0]
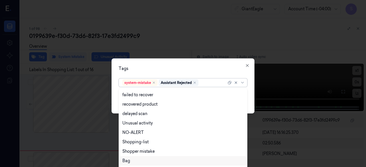
click at [132, 160] on div "Bag" at bounding box center [182, 161] width 121 height 6
click at [253, 97] on div "Tags option Bag, selected. 13 results available. Use Up and Down to choose opti…" at bounding box center [182, 85] width 143 height 55
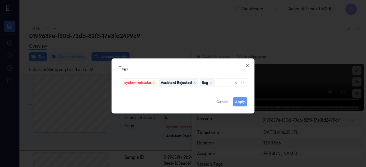
click at [241, 100] on button "Apply" at bounding box center [240, 101] width 15 height 9
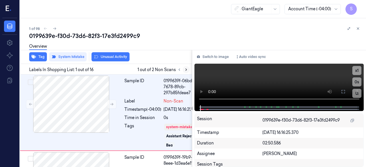
click at [186, 68] on icon at bounding box center [186, 70] width 4 height 4
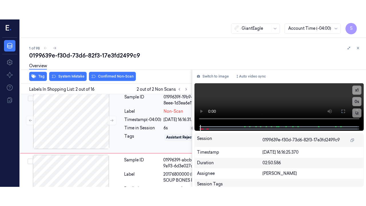
scroll to position [85, 8]
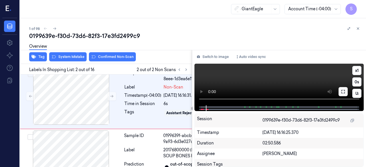
click at [342, 93] on icon at bounding box center [342, 91] width 3 height 3
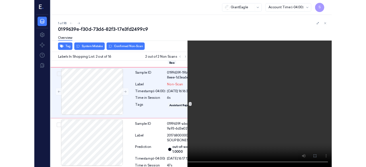
scroll to position [65, 8]
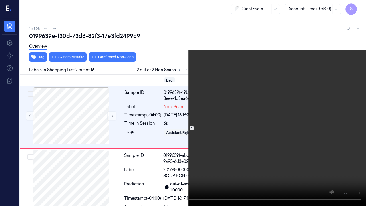
click at [0, 0] on icon at bounding box center [0, 0] width 0 height 0
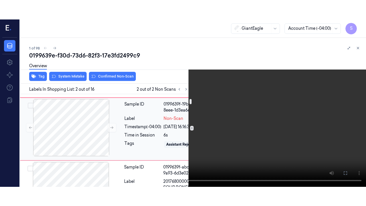
scroll to position [85, 8]
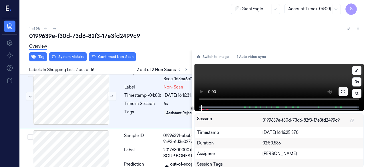
click at [342, 93] on icon at bounding box center [342, 91] width 3 height 3
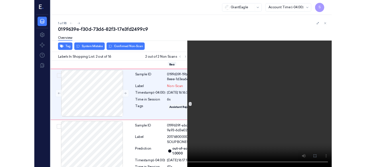
scroll to position [65, 8]
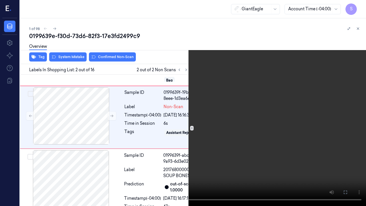
click at [0, 0] on icon at bounding box center [0, 0] width 0 height 0
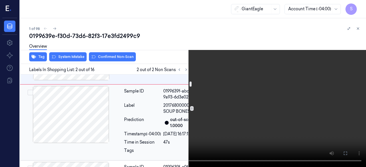
scroll to position [122, 8]
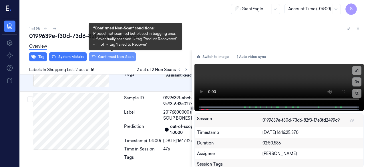
click at [118, 56] on button "Confirmed Non-Scan" at bounding box center [112, 56] width 47 height 9
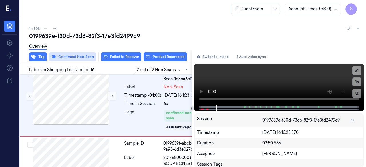
scroll to position [86, 8]
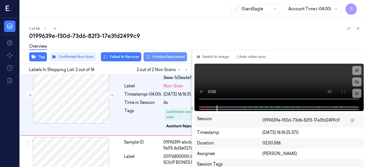
click at [166, 57] on button "Product Recovered" at bounding box center [164, 56] width 43 height 9
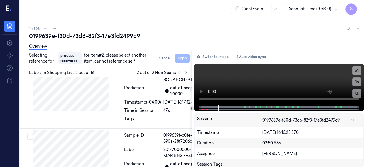
scroll to position [172, 8]
click at [121, 111] on div at bounding box center [71, 82] width 102 height 57
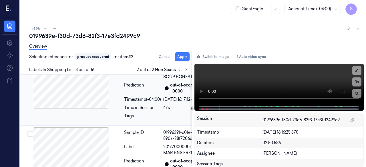
scroll to position [183, 8]
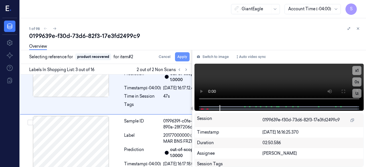
click at [181, 58] on button "Apply" at bounding box center [182, 56] width 15 height 9
